Goal: Check status: Check status

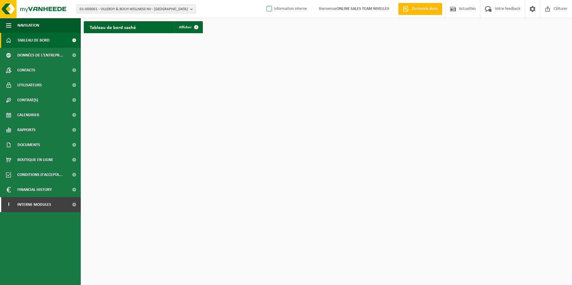
click at [268, 11] on label "Information interne" at bounding box center [286, 8] width 42 height 9
click at [264, 0] on input "Information interne" at bounding box center [264, 0] width 0 height 0
checkbox input "true"
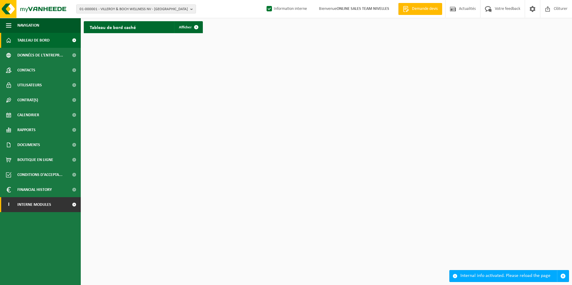
click at [58, 205] on link "I Interne modules" at bounding box center [40, 204] width 81 height 15
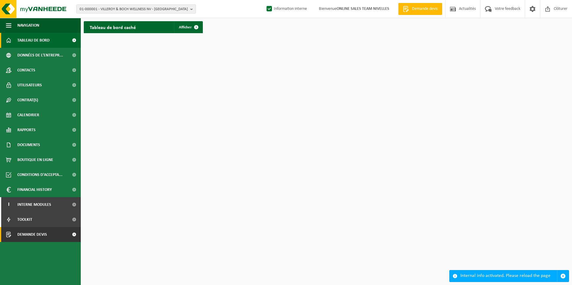
drag, startPoint x: 43, startPoint y: 234, endPoint x: 79, endPoint y: 232, distance: 35.3
click at [44, 234] on span "Demande devis" at bounding box center [32, 234] width 30 height 15
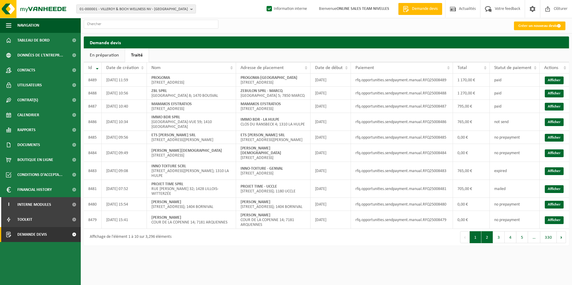
click at [485, 243] on button "2" at bounding box center [487, 238] width 12 height 12
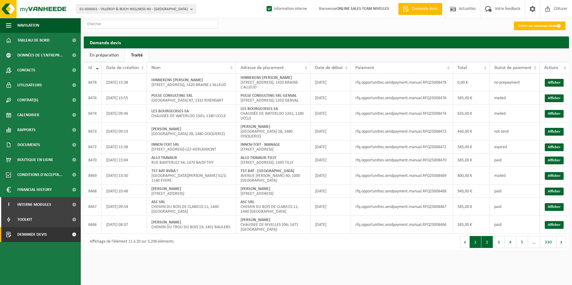
click at [479, 248] on button "1" at bounding box center [476, 242] width 12 height 12
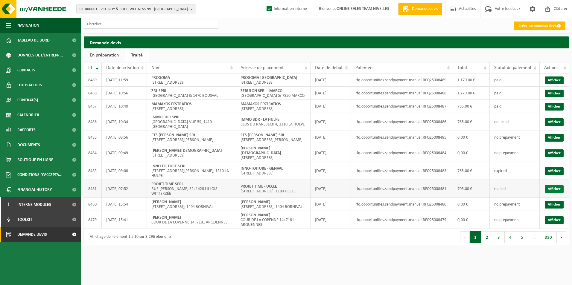
click at [553, 193] on link "Afficher" at bounding box center [554, 189] width 19 height 8
click at [553, 175] on link "Afficher" at bounding box center [554, 171] width 19 height 8
click at [558, 126] on link "Afficher" at bounding box center [554, 122] width 19 height 8
click at [554, 111] on link "Afficher" at bounding box center [554, 107] width 19 height 8
click at [554, 96] on link "Afficher" at bounding box center [554, 94] width 19 height 8
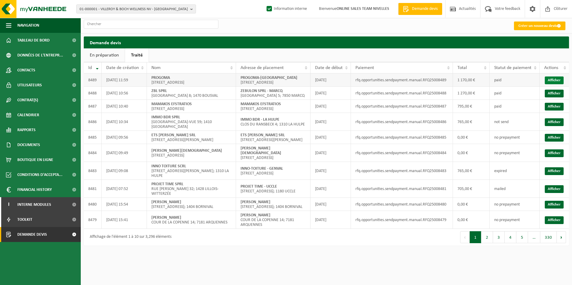
click at [555, 78] on link "Afficher" at bounding box center [554, 81] width 19 height 8
